Goal: Task Accomplishment & Management: Manage account settings

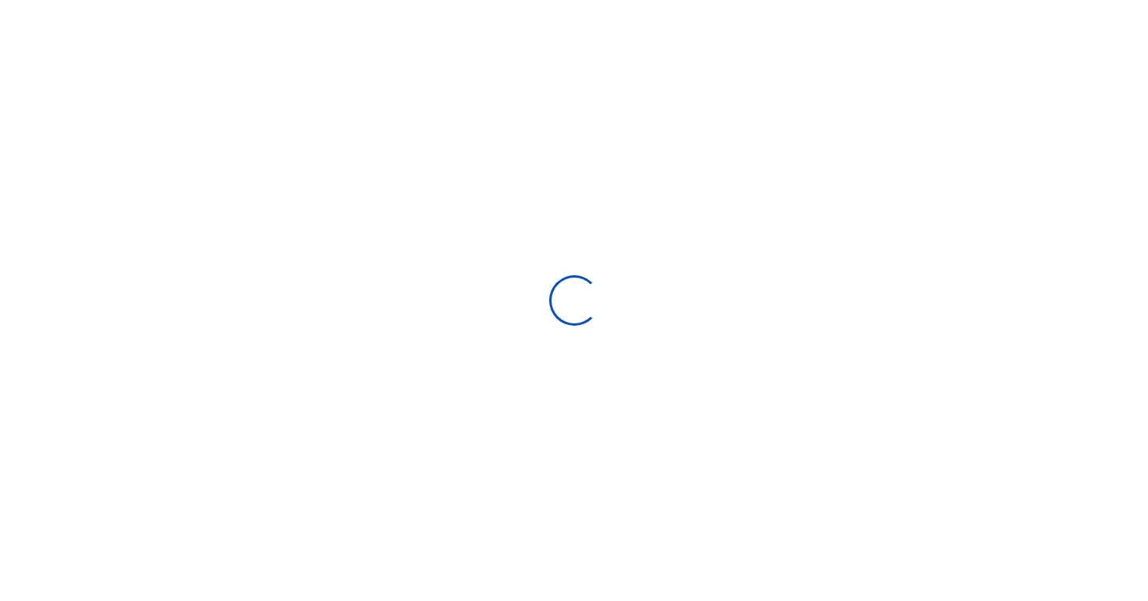
scroll to position [1, 1]
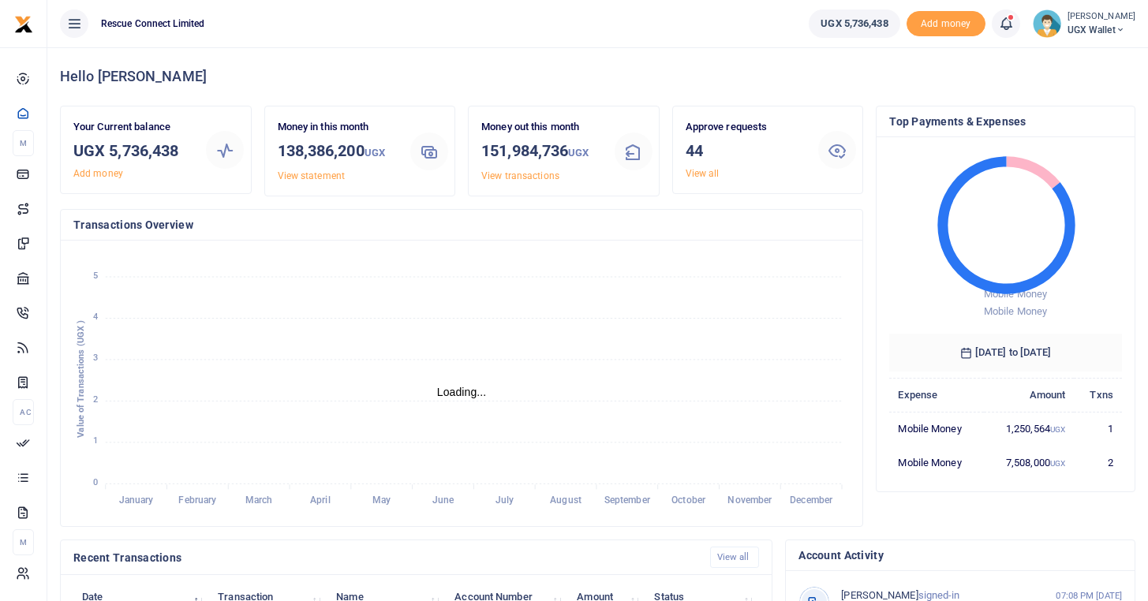
scroll to position [1, 1]
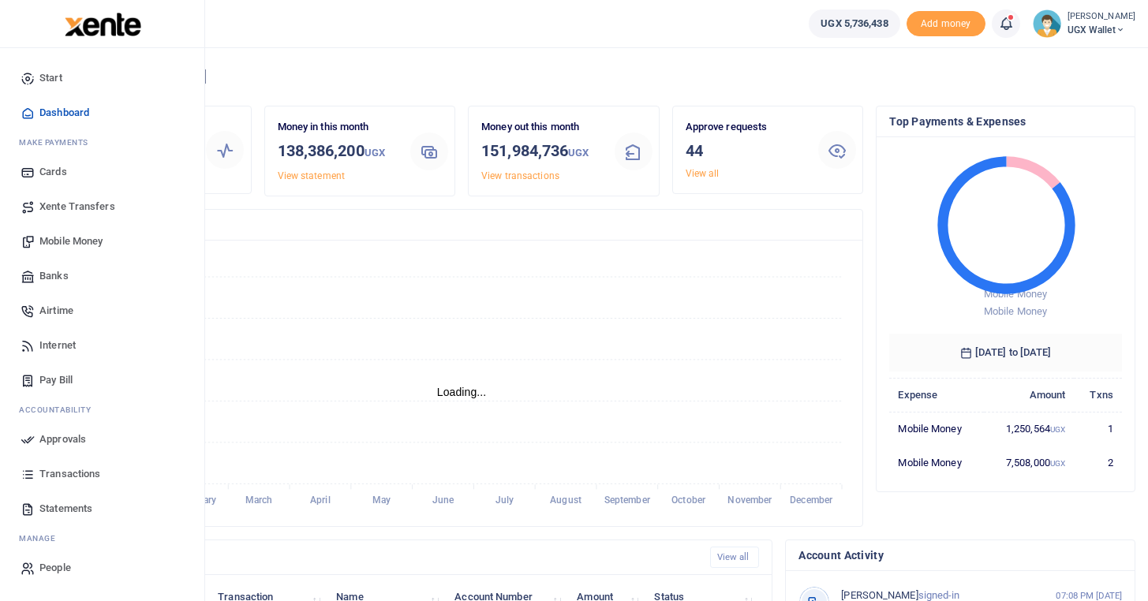
click at [58, 443] on span "Approvals" at bounding box center [62, 440] width 47 height 16
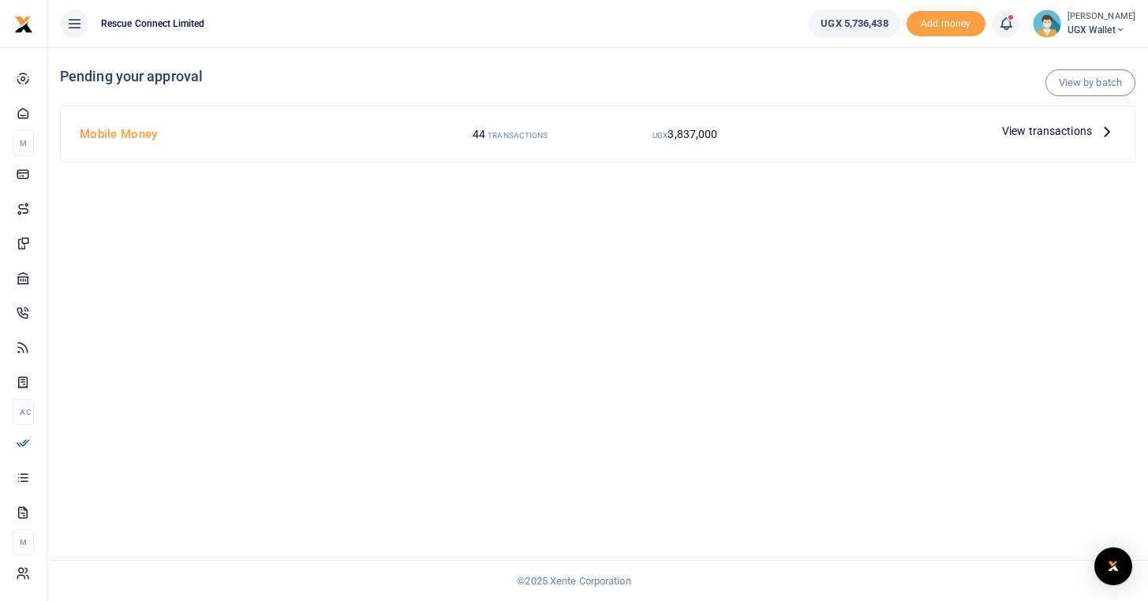
click at [246, 144] on div "Mobile Money" at bounding box center [248, 134] width 350 height 30
click at [1099, 129] on icon at bounding box center [1106, 130] width 17 height 17
click at [1023, 130] on span "View transactions" at bounding box center [1047, 130] width 90 height 17
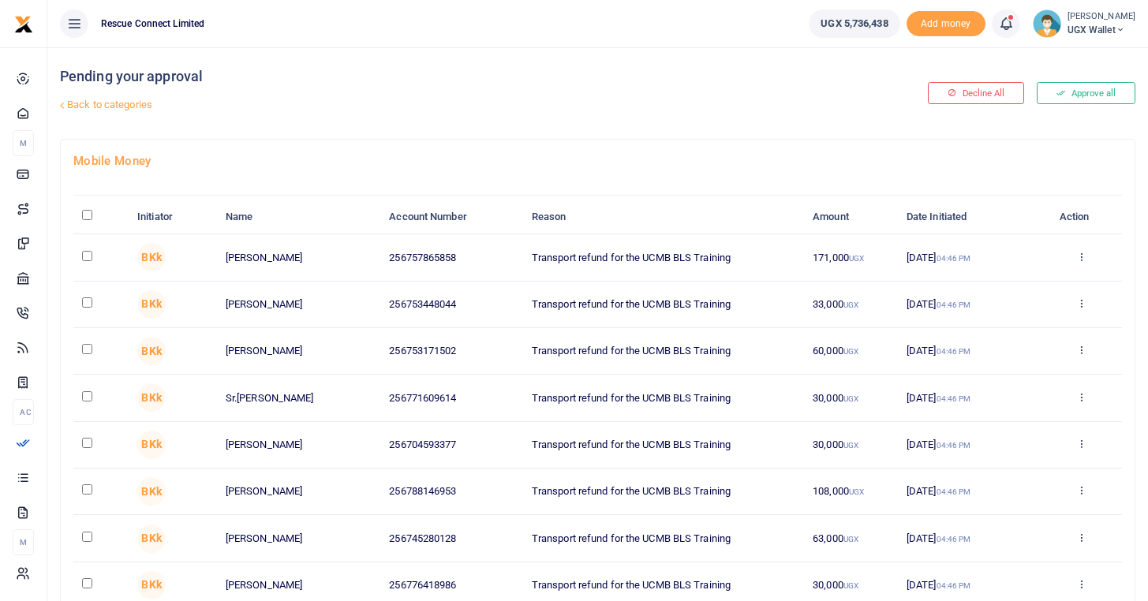
click at [89, 219] on input "\a \a : activate to sort column descending" at bounding box center [87, 215] width 10 height 10
checkbox input "true"
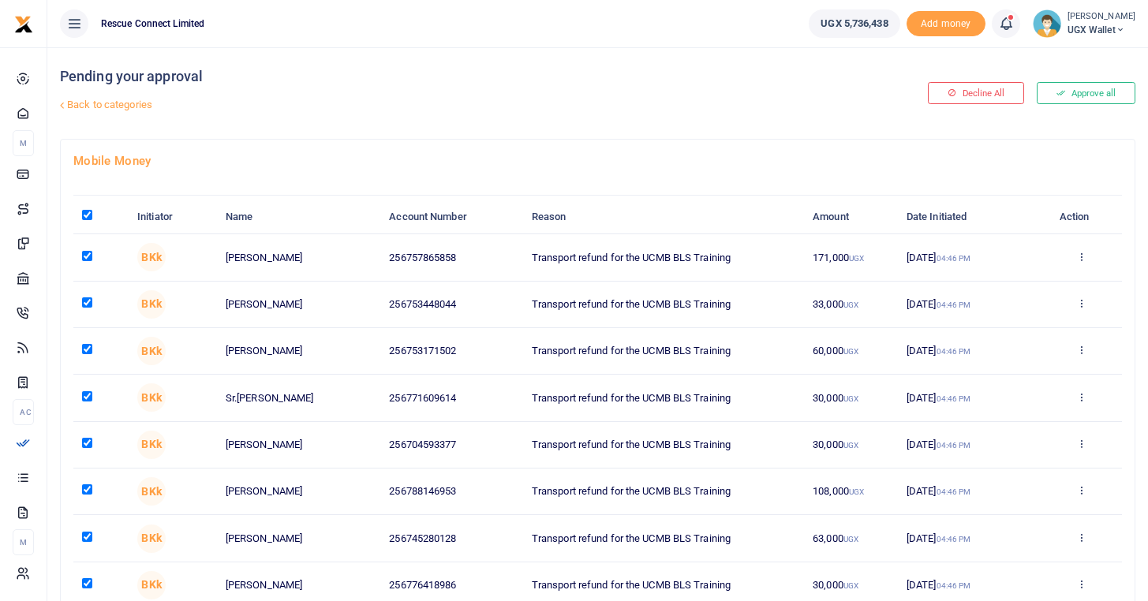
checkbox input "true"
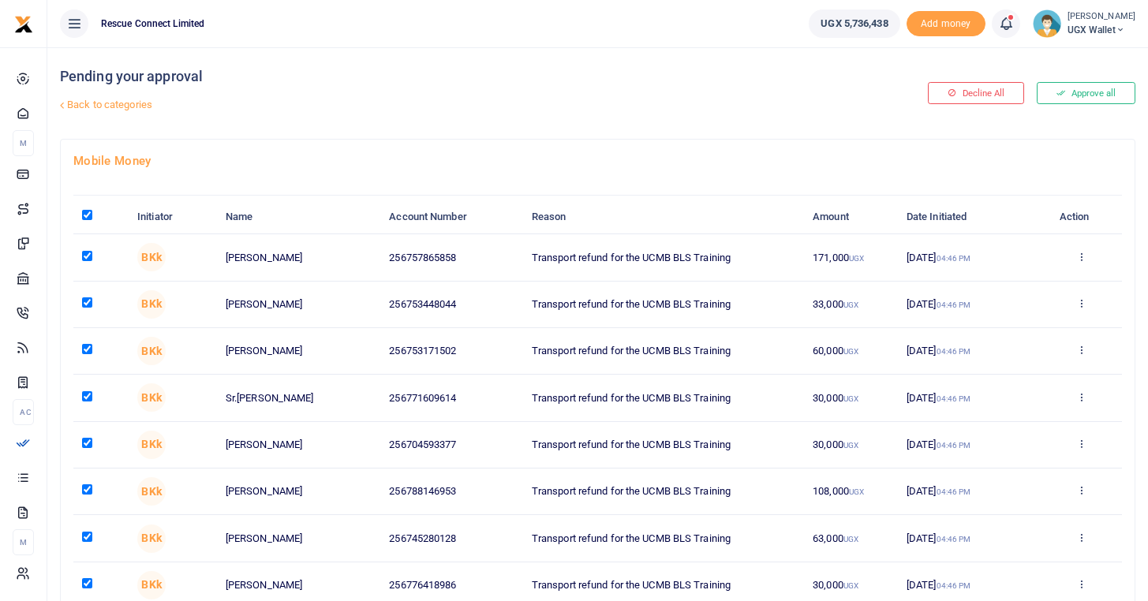
checkbox input "true"
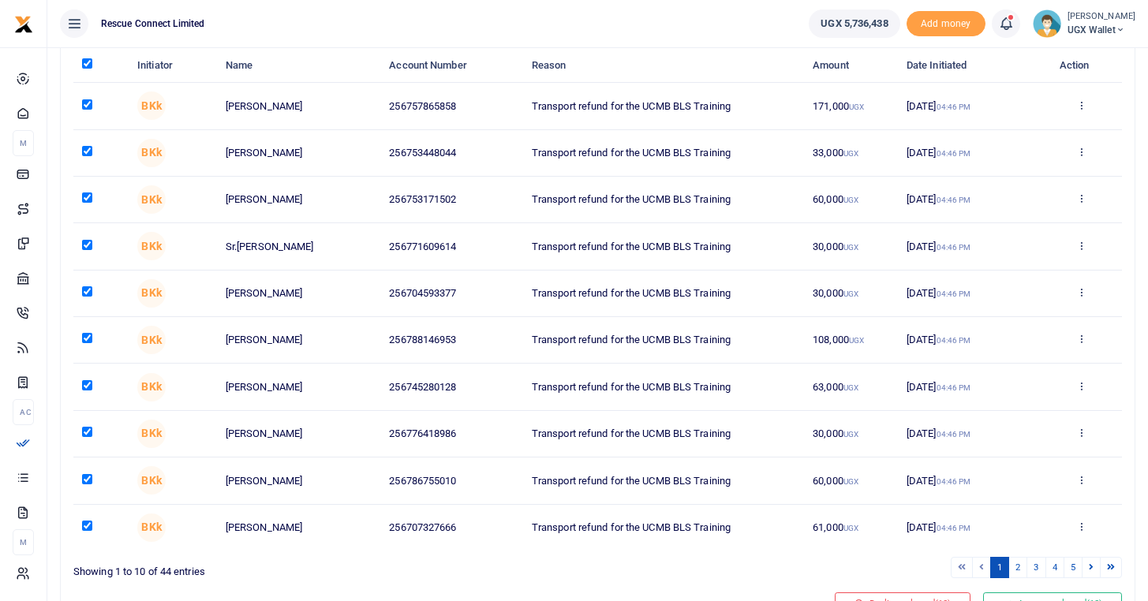
scroll to position [231, 0]
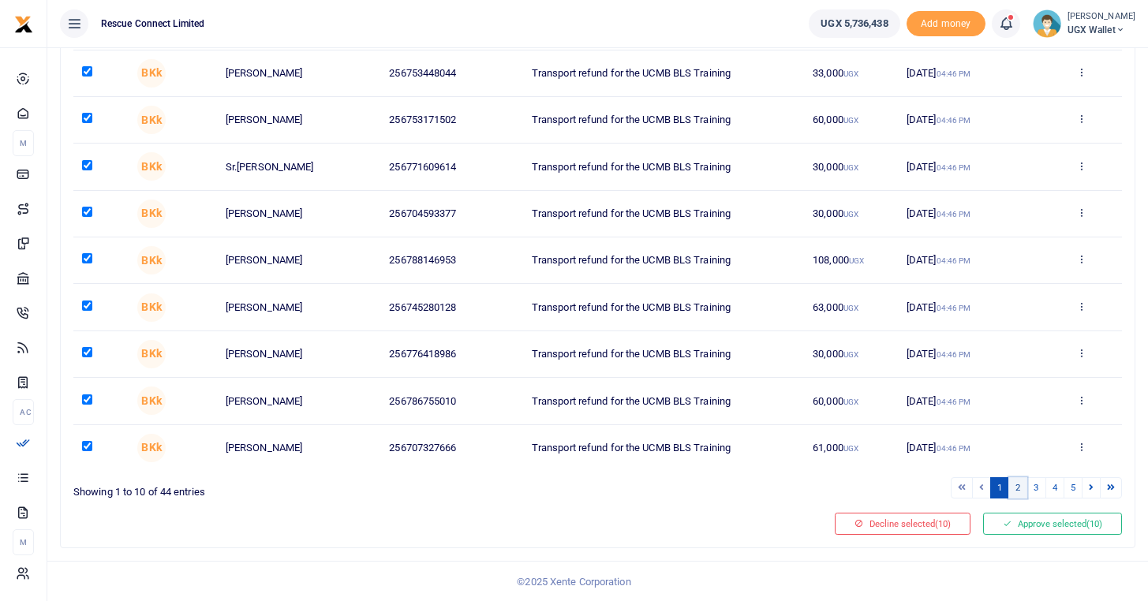
click at [1020, 490] on link "2" at bounding box center [1017, 487] width 19 height 21
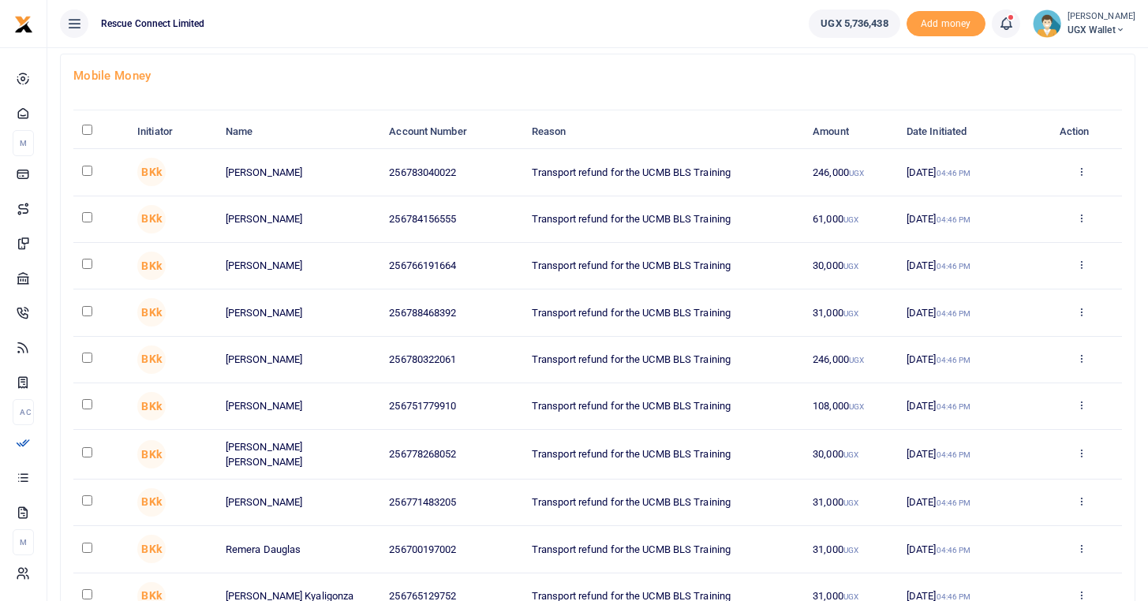
scroll to position [71, 0]
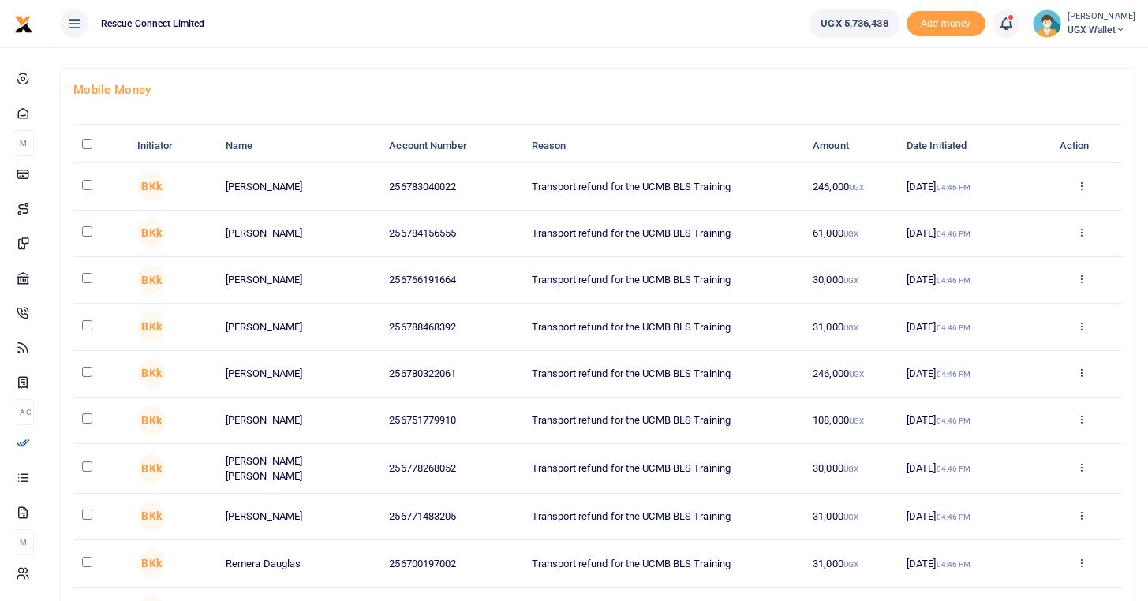
click at [88, 144] on input "\a \a : activate to sort column descending" at bounding box center [87, 144] width 10 height 10
checkbox input "true"
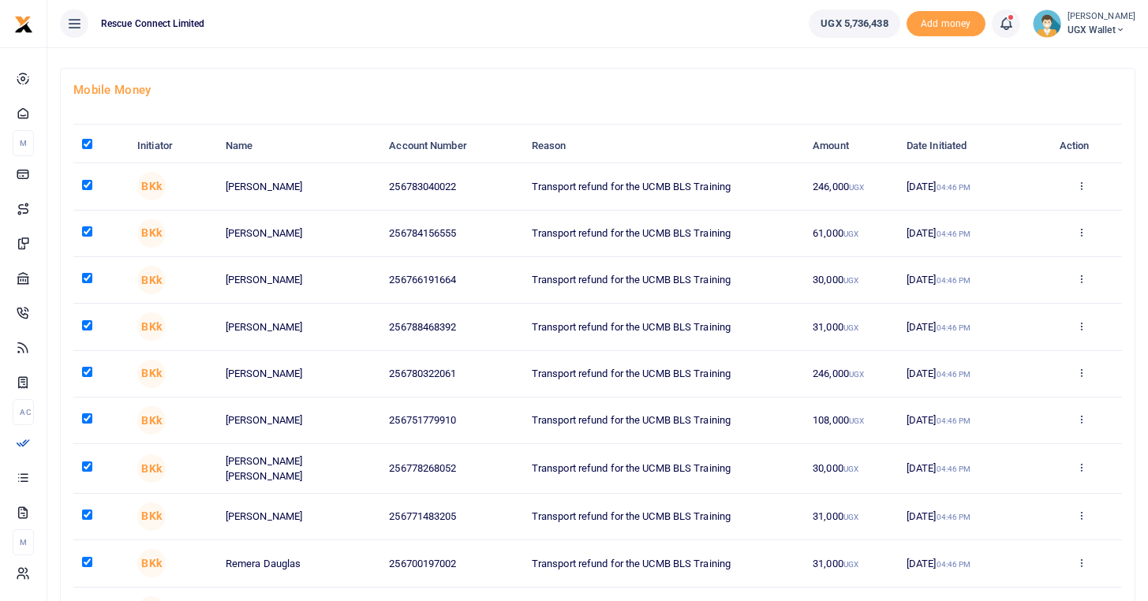
checkbox input "true"
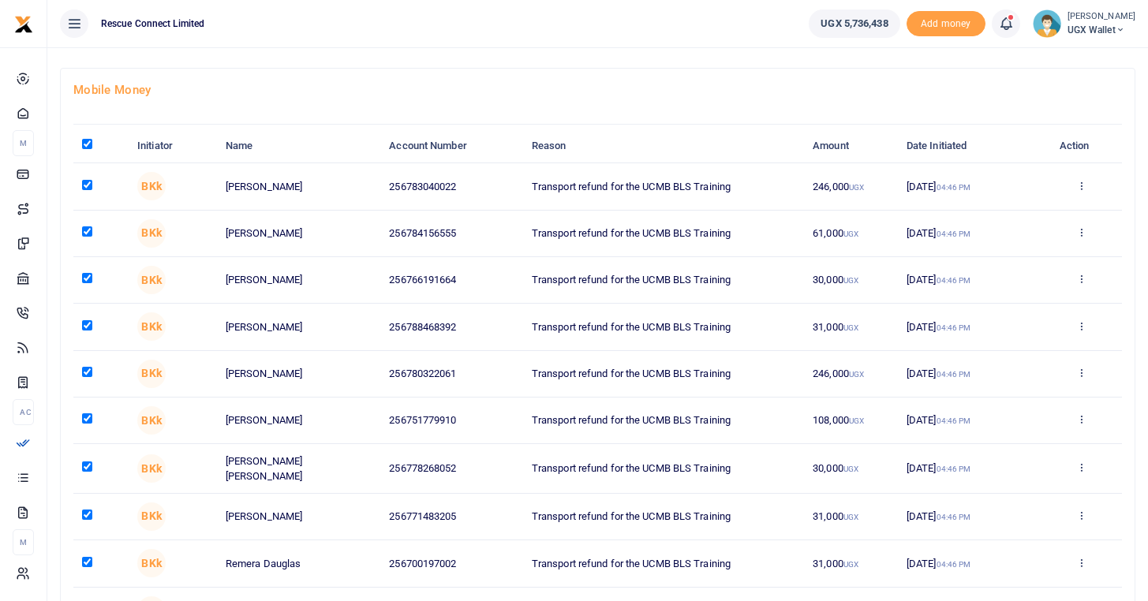
checkbox input "true"
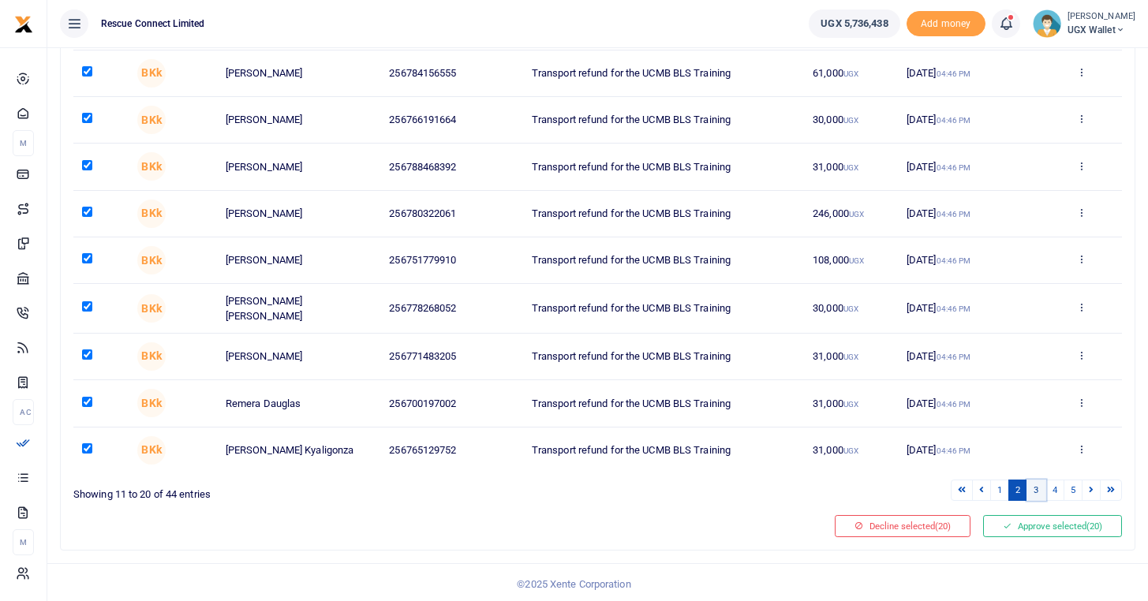
click at [1038, 484] on link "3" at bounding box center [1035, 490] width 19 height 21
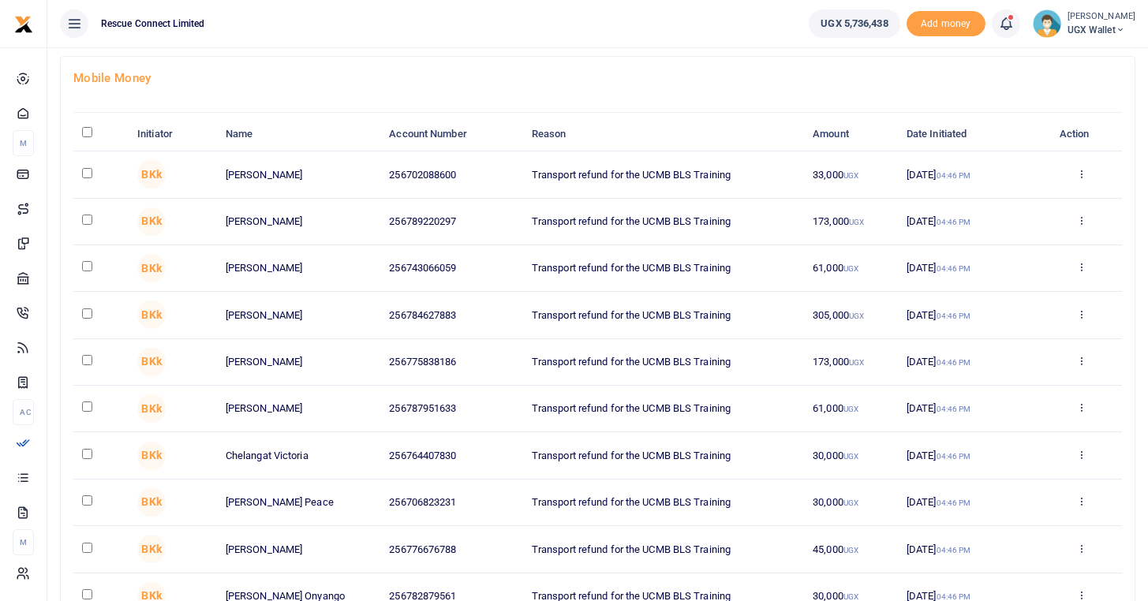
scroll to position [0, 0]
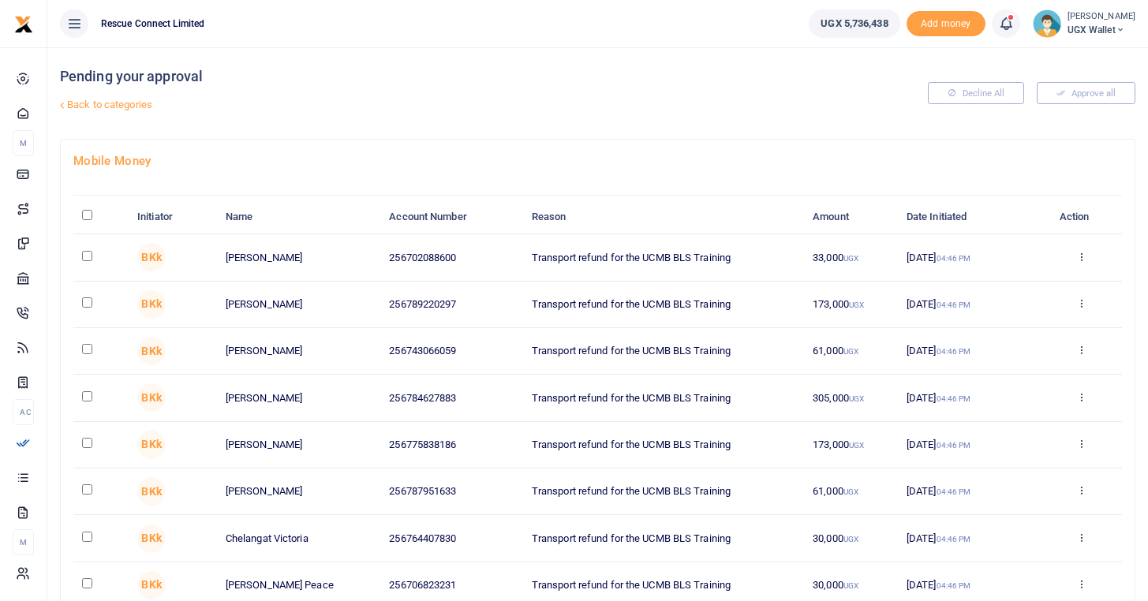
click at [91, 219] on input "\a \a : activate to sort column descending" at bounding box center [87, 215] width 10 height 10
checkbox input "true"
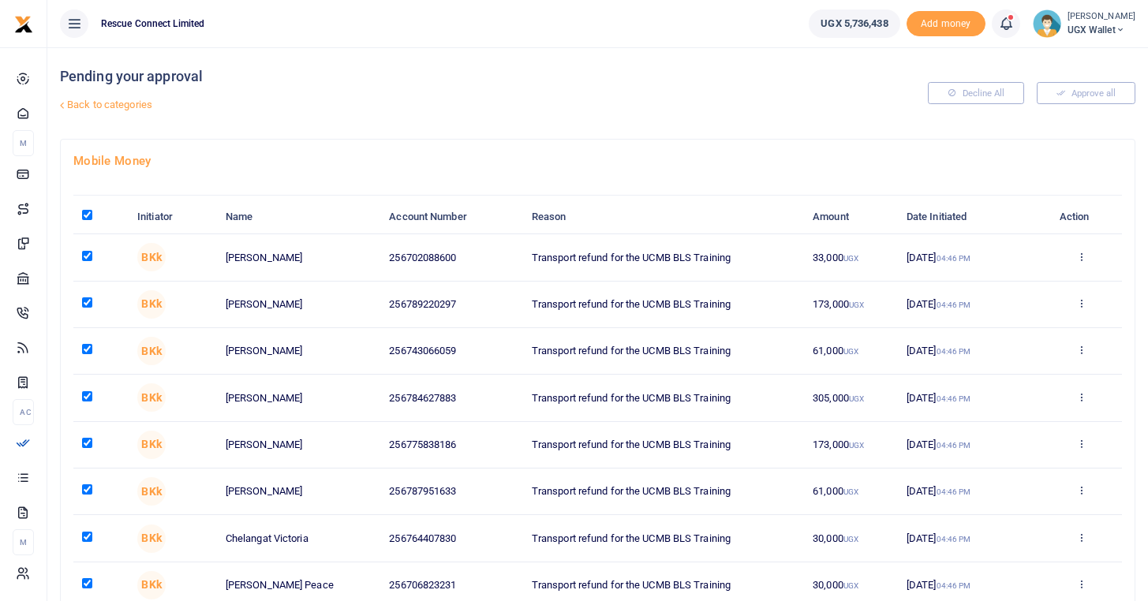
checkbox input "true"
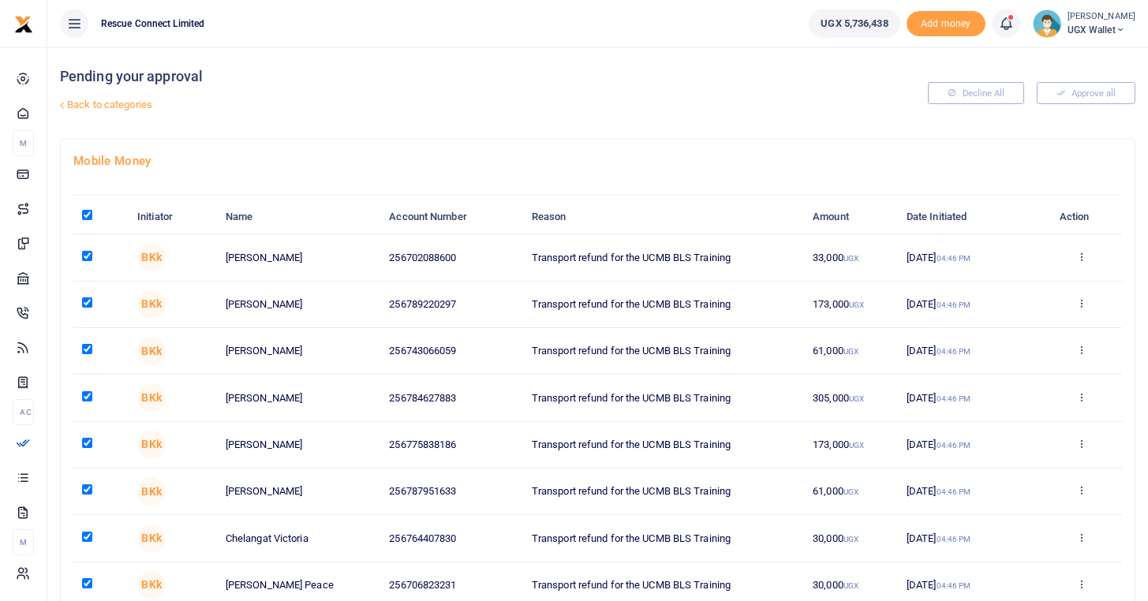
checkbox input "true"
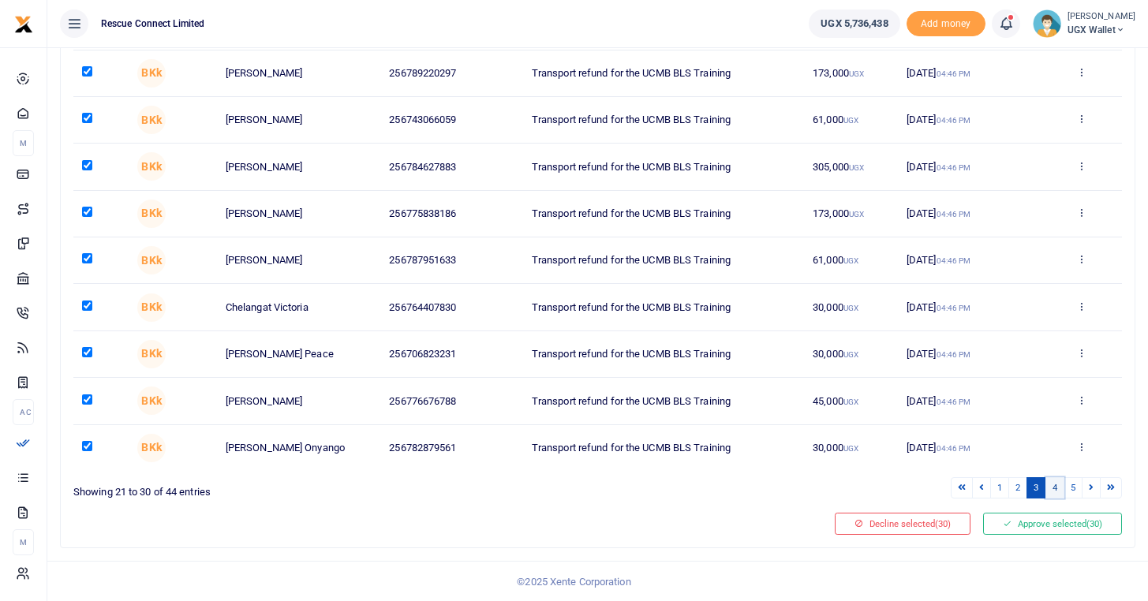
click at [1052, 492] on link "4" at bounding box center [1054, 487] width 19 height 21
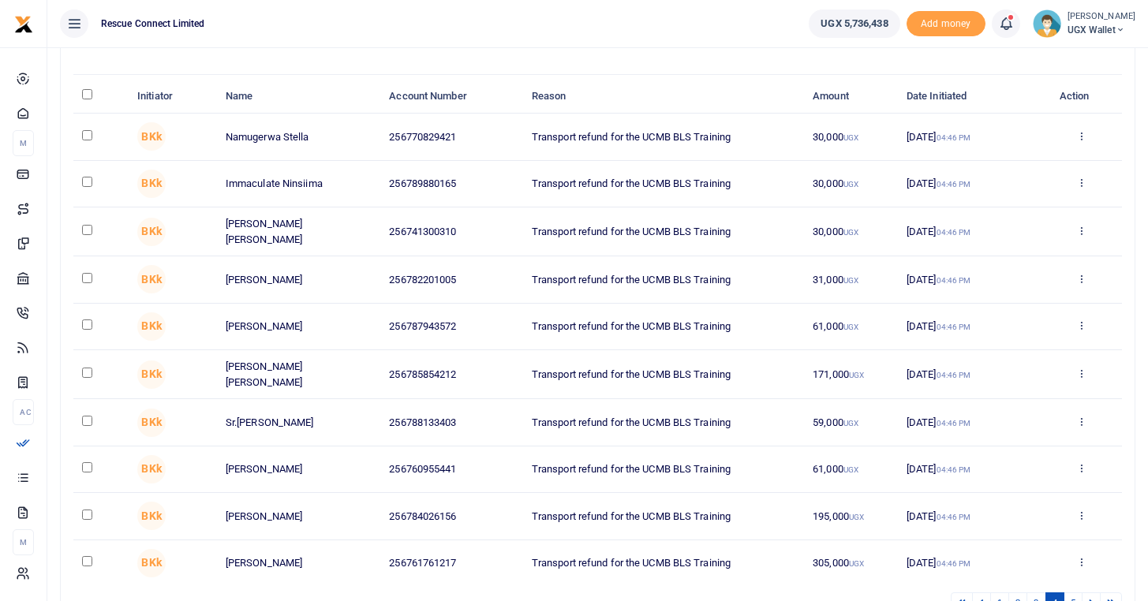
scroll to position [32, 0]
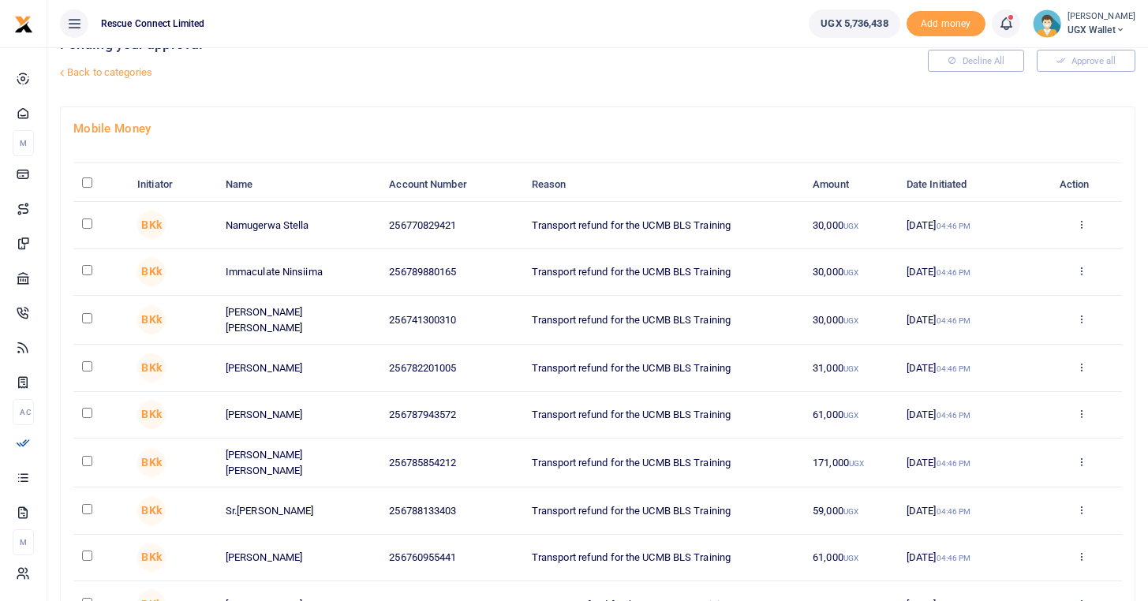
click at [88, 183] on input "\a \a : activate to sort column descending" at bounding box center [87, 183] width 10 height 10
checkbox input "true"
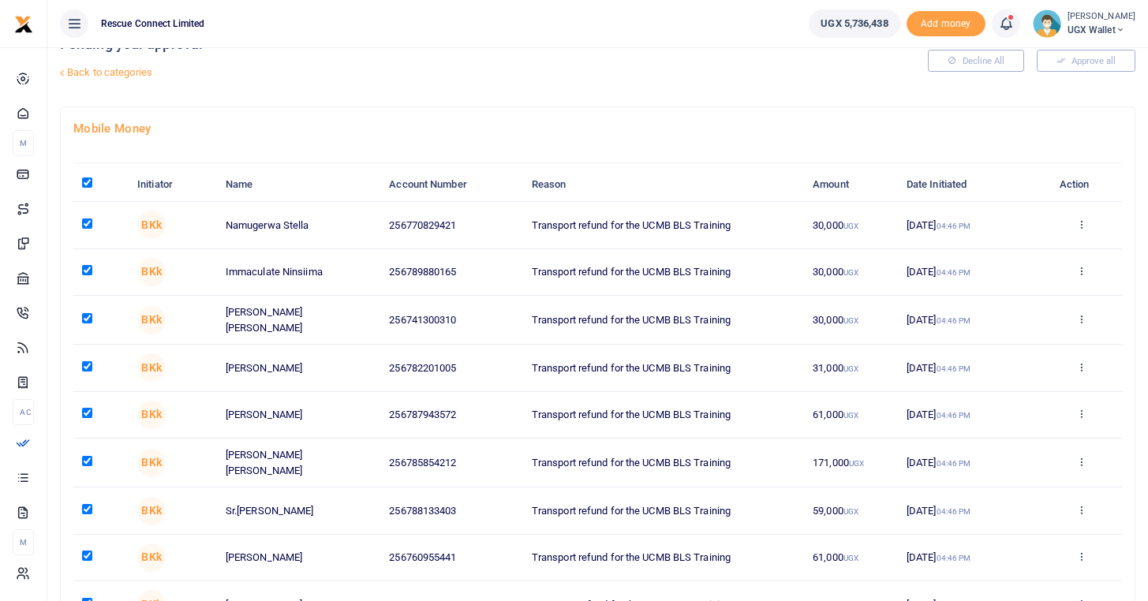
checkbox input "true"
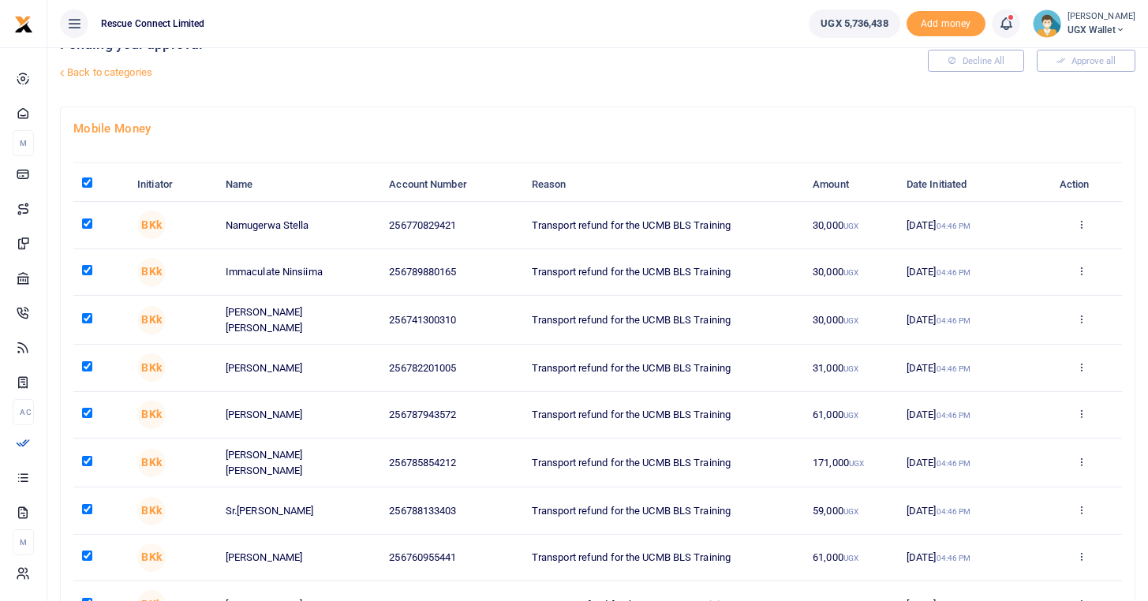
checkbox input "true"
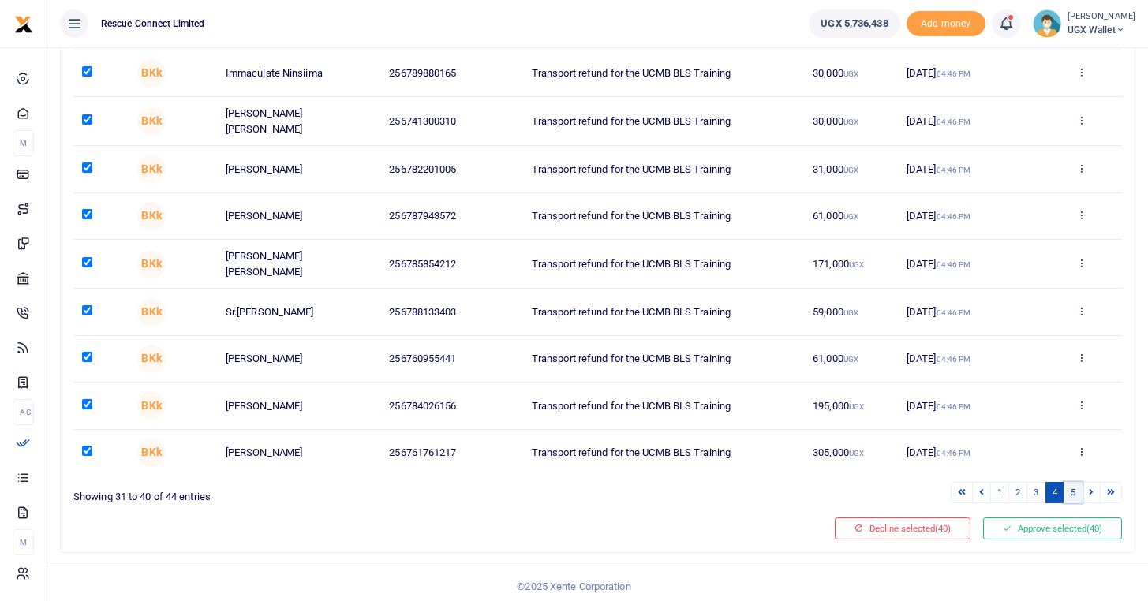
click at [1071, 488] on link "5" at bounding box center [1073, 492] width 19 height 21
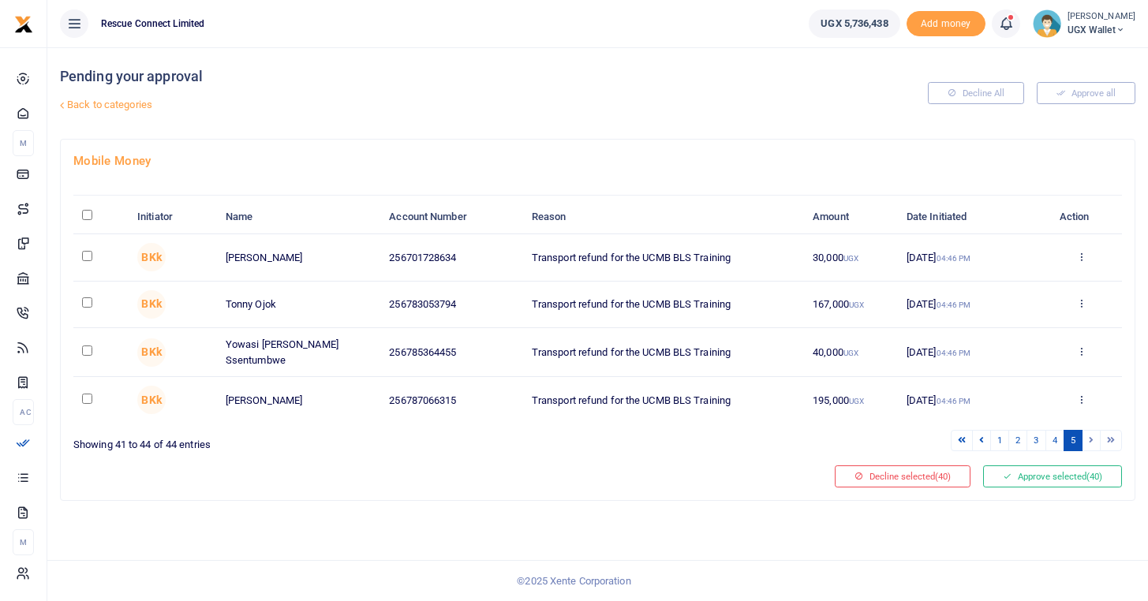
click at [84, 214] on input "\a \a : activate to sort column descending" at bounding box center [87, 215] width 10 height 10
checkbox input "true"
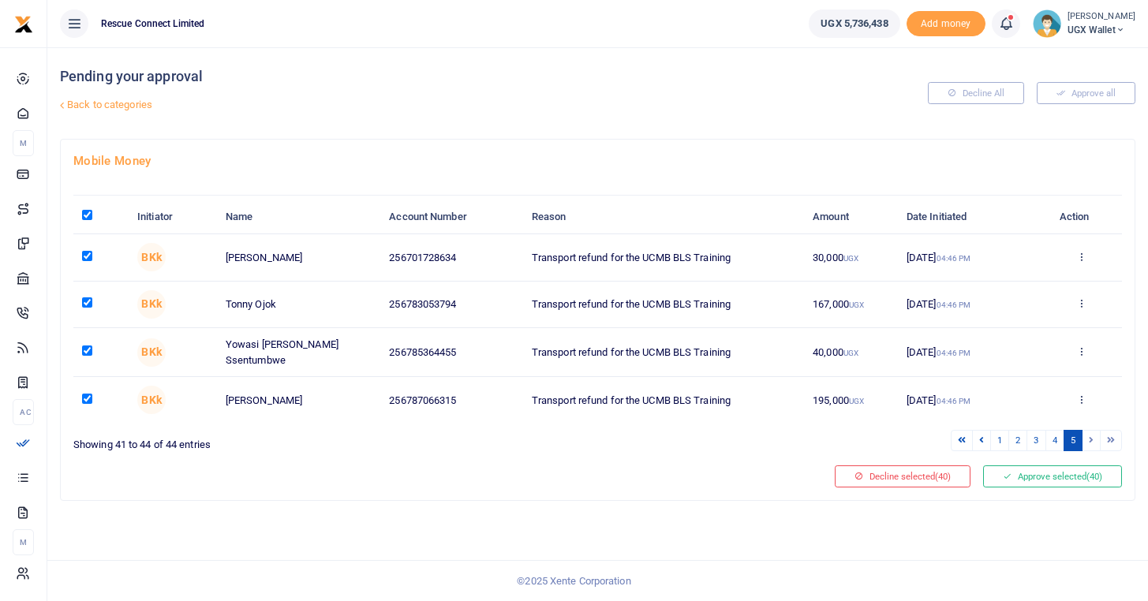
checkbox input "true"
click at [1024, 482] on button "Approve selected (44)" at bounding box center [1052, 477] width 139 height 22
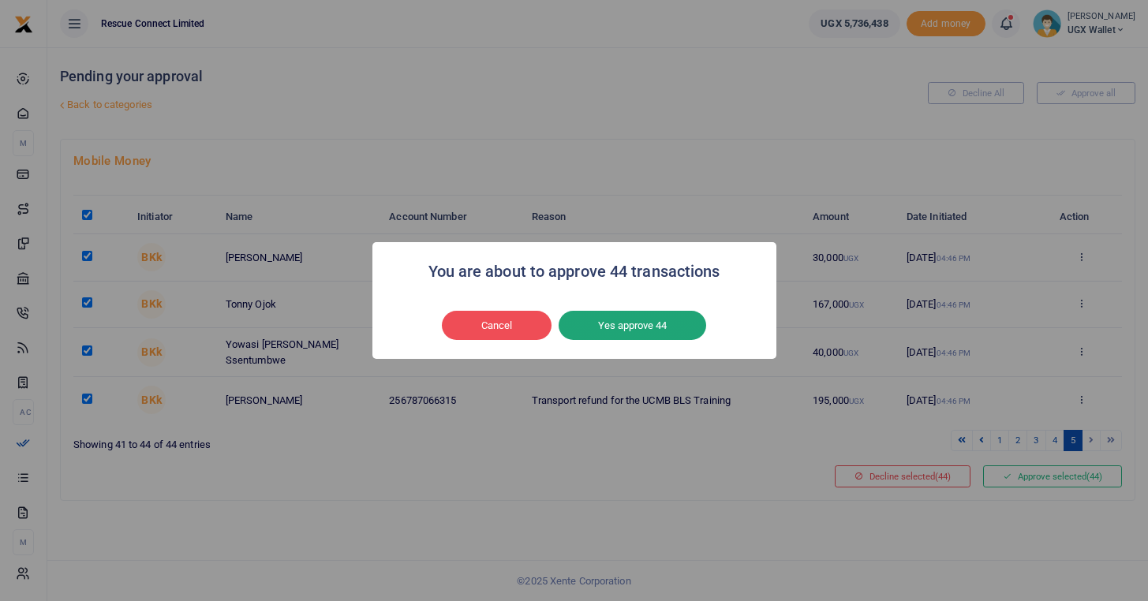
click at [656, 330] on button "Yes approve 44" at bounding box center [633, 326] width 148 height 30
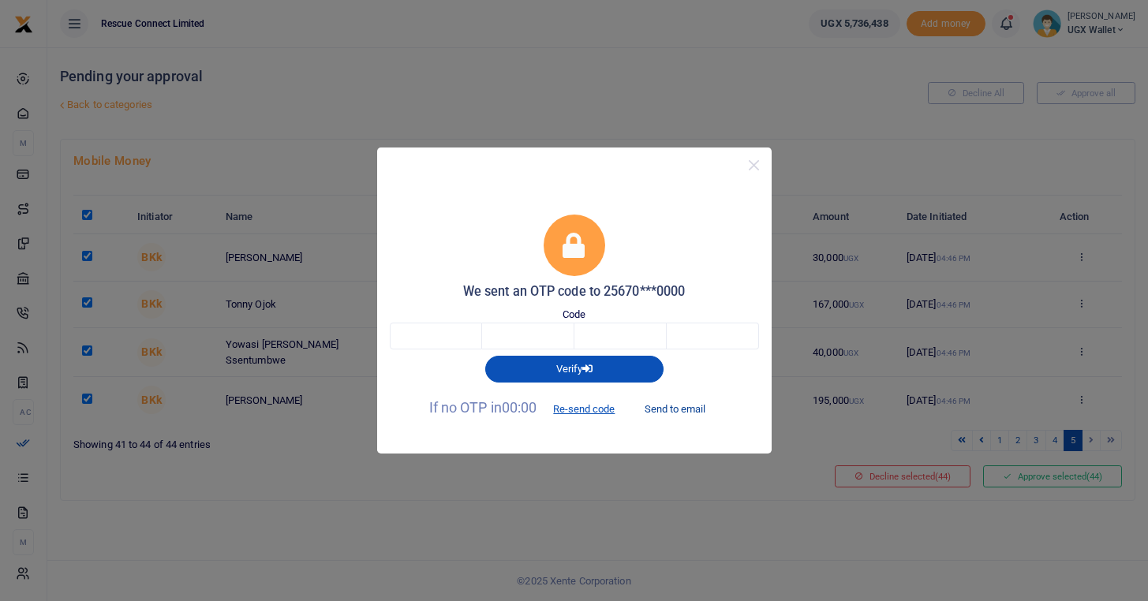
click at [675, 409] on button "Send to email" at bounding box center [675, 408] width 88 height 27
click at [432, 330] on input "text" at bounding box center [436, 336] width 92 height 27
type input "1"
type input "6"
type input "4"
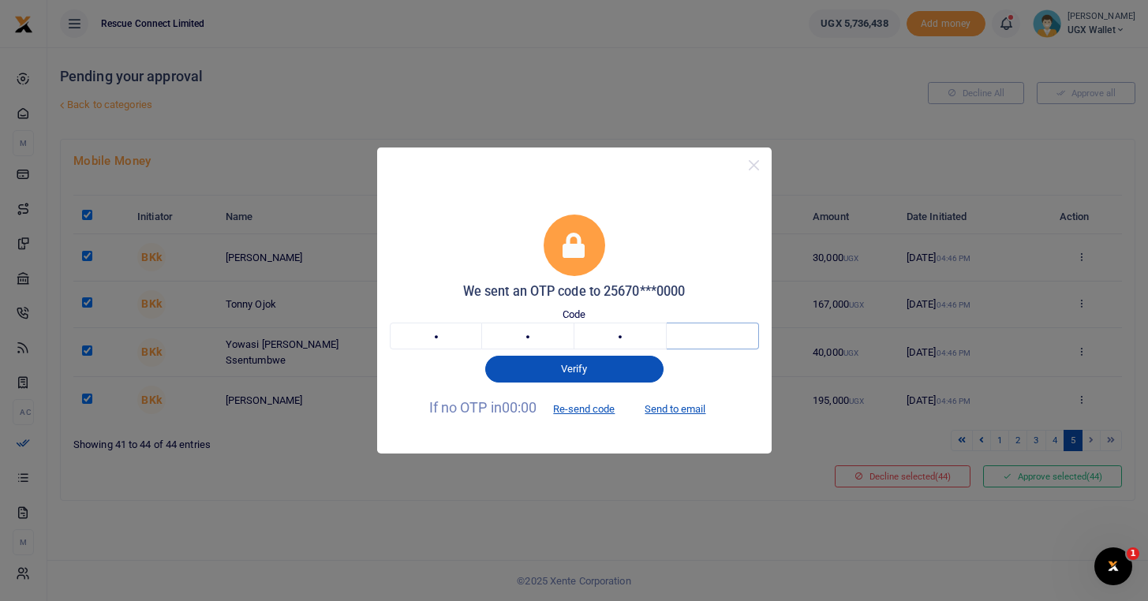
type input "3"
